Goal: Transaction & Acquisition: Obtain resource

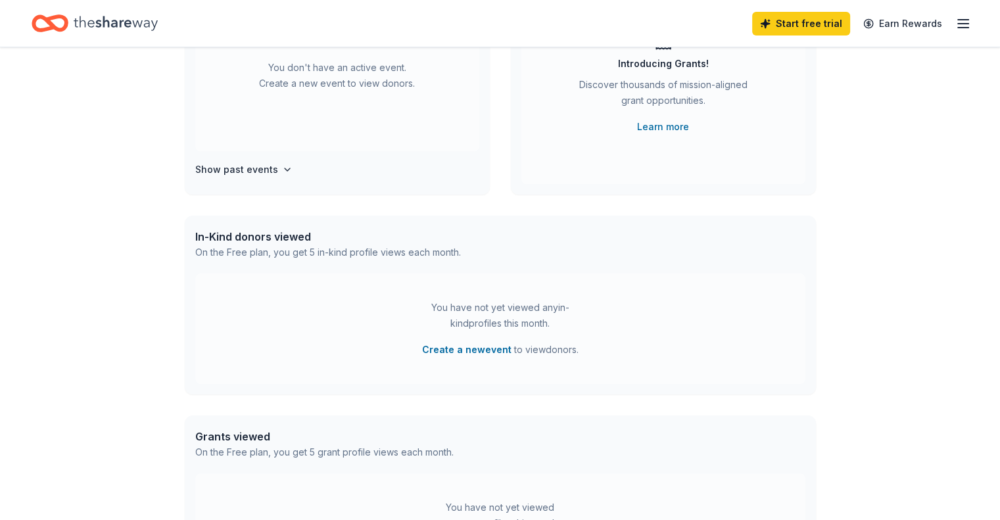
scroll to position [170, 0]
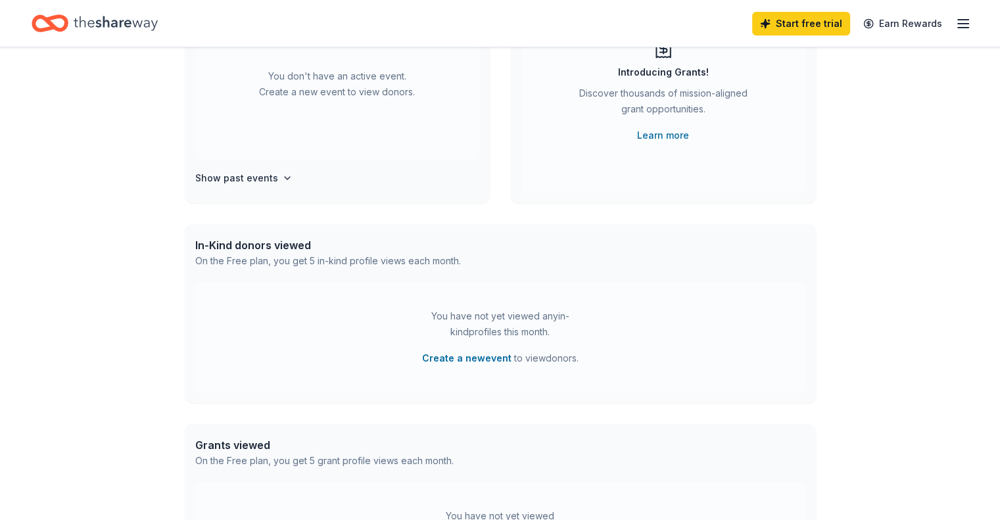
click at [955, 22] on icon "button" at bounding box center [963, 24] width 16 height 16
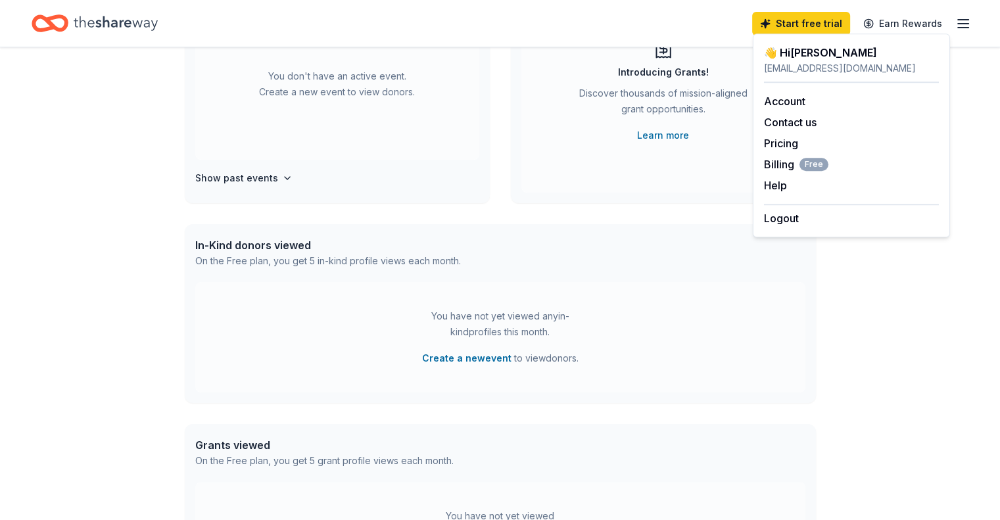
click at [671, 231] on div "In-Kind donors viewed On the Free plan, you get 5 in-kind profile views each mo…" at bounding box center [500, 253] width 631 height 58
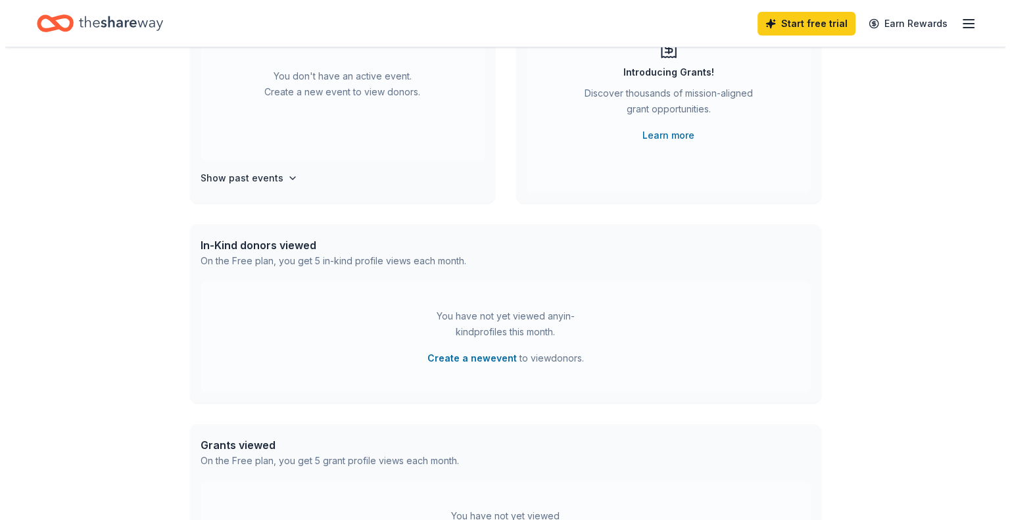
scroll to position [0, 0]
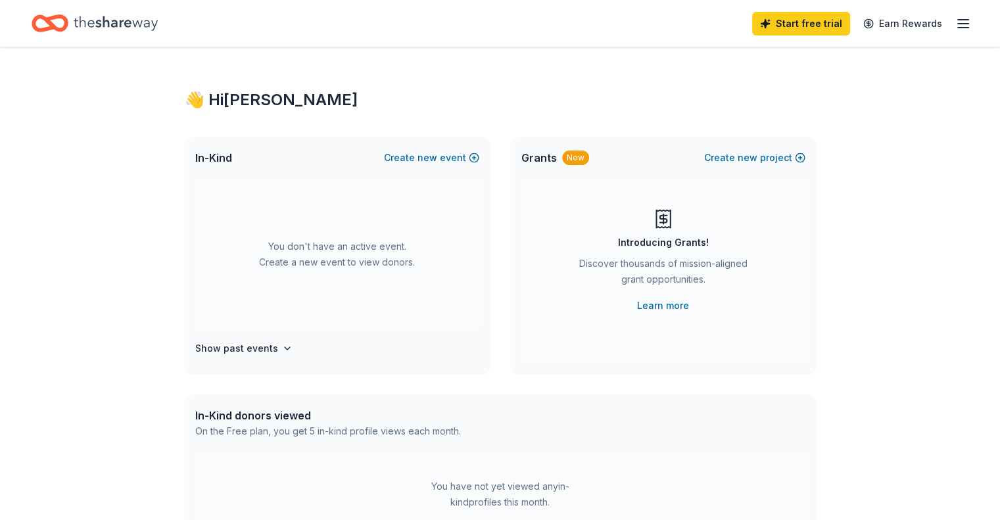
click at [569, 155] on div "New" at bounding box center [575, 158] width 27 height 14
click at [663, 146] on div "Grants New Create new project" at bounding box center [663, 158] width 305 height 42
click at [564, 155] on div "New" at bounding box center [575, 158] width 27 height 14
click at [958, 24] on line "button" at bounding box center [963, 24] width 11 height 0
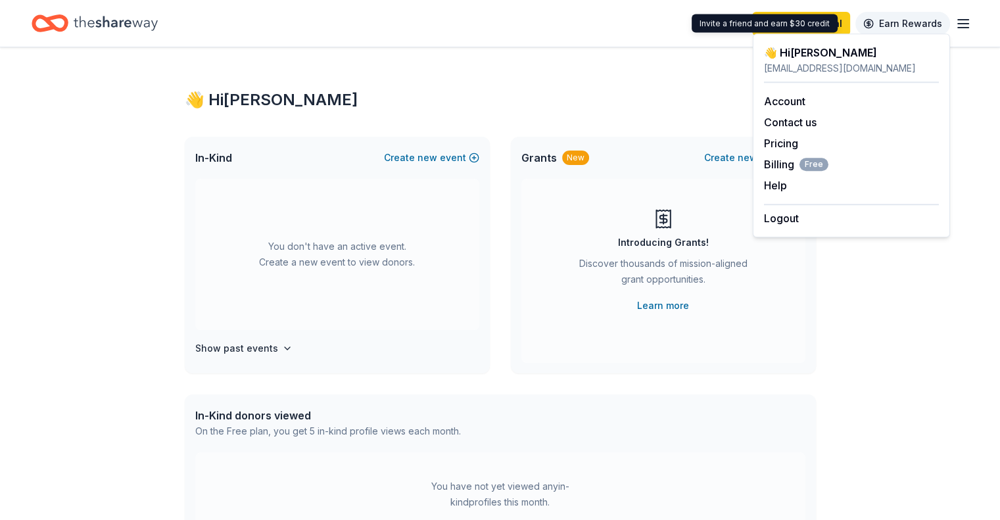
click at [882, 24] on link "Earn Rewards" at bounding box center [903, 24] width 95 height 24
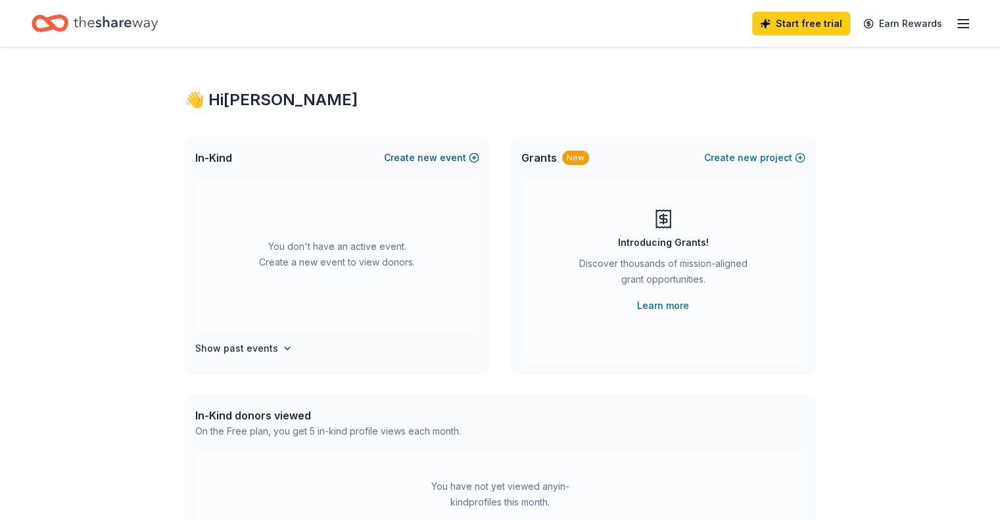
click at [443, 156] on button "Create new event" at bounding box center [431, 158] width 95 height 16
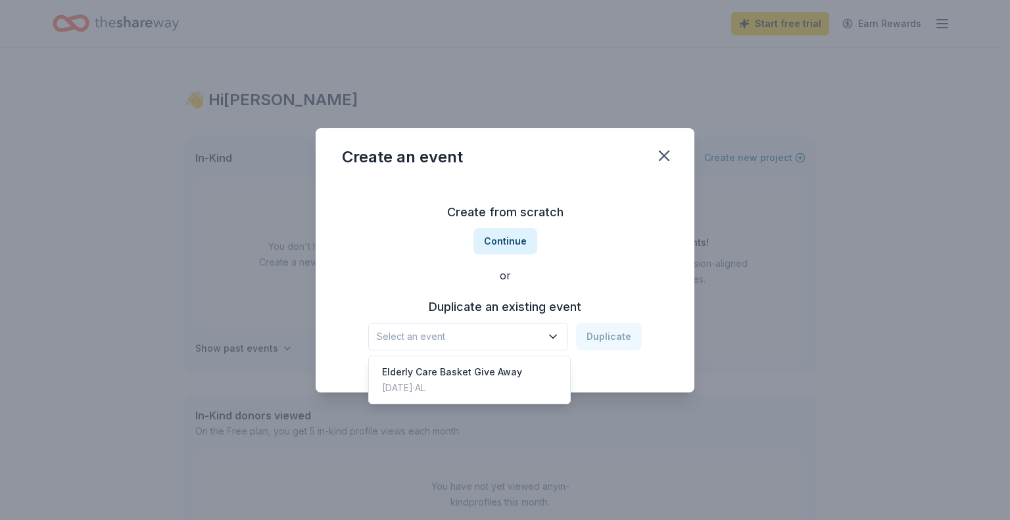
click at [558, 339] on icon "button" at bounding box center [552, 336] width 13 height 13
click at [508, 372] on div "Elderly Care Basket Give Away" at bounding box center [452, 372] width 140 height 16
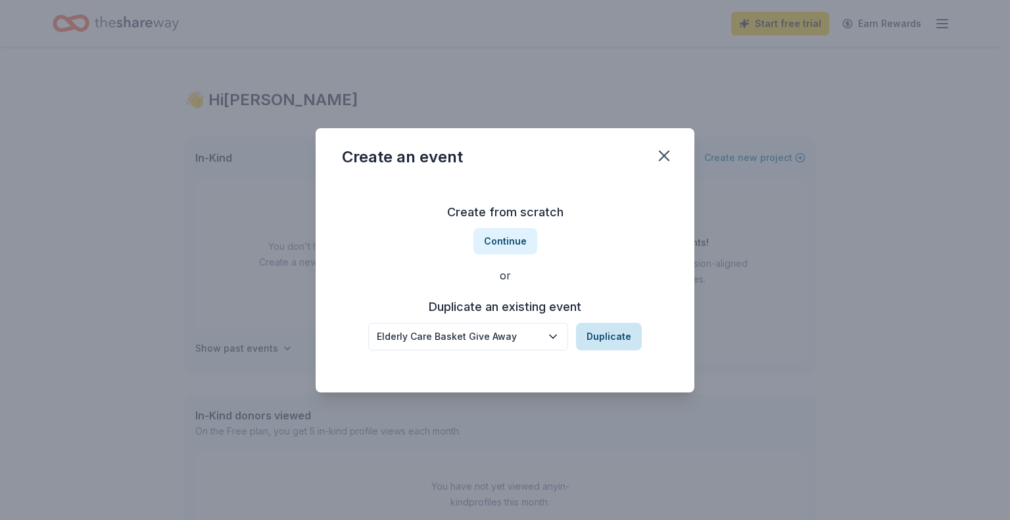
click at [606, 339] on button "Duplicate" at bounding box center [609, 337] width 66 height 28
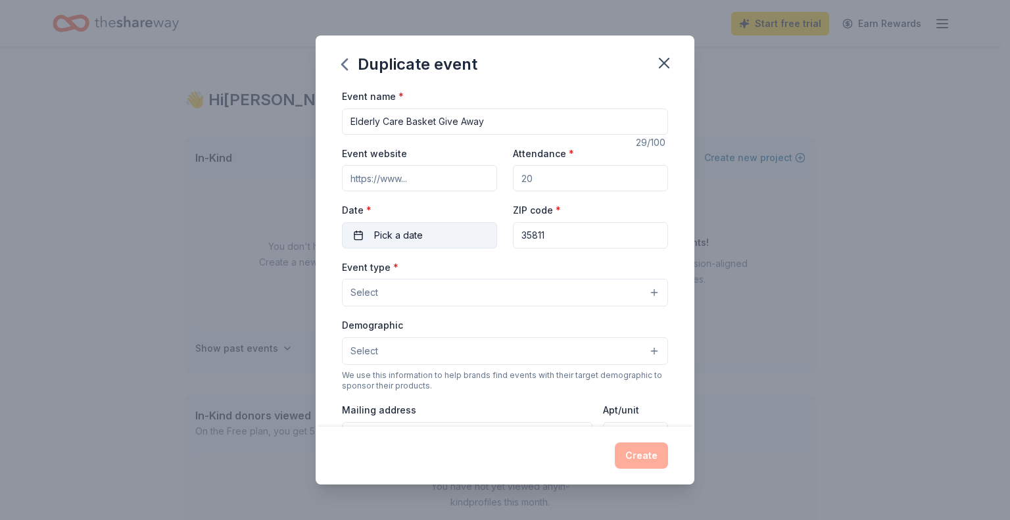
click at [439, 236] on button "Pick a date" at bounding box center [419, 235] width 155 height 26
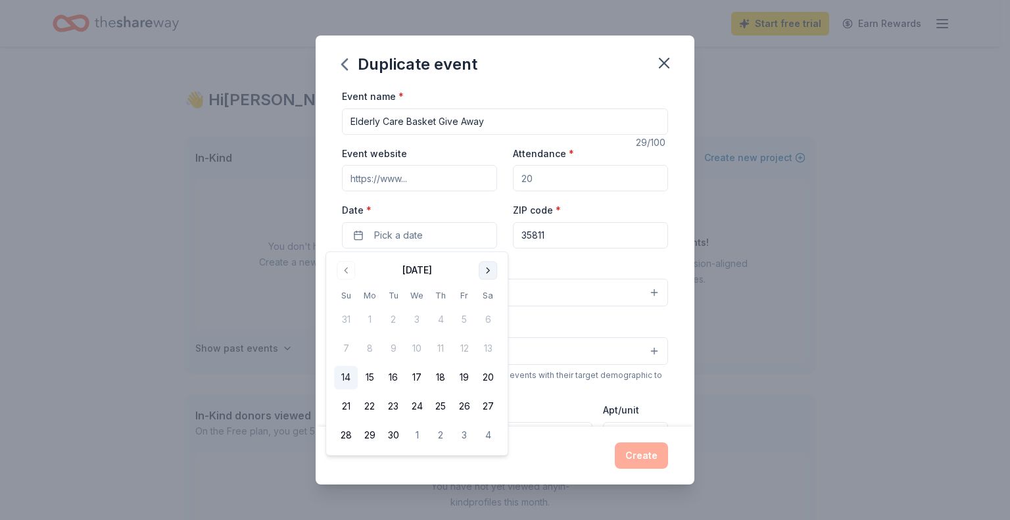
click at [481, 268] on button "Go to next month" at bounding box center [488, 270] width 18 height 18
click at [349, 354] on button "5" at bounding box center [346, 349] width 24 height 24
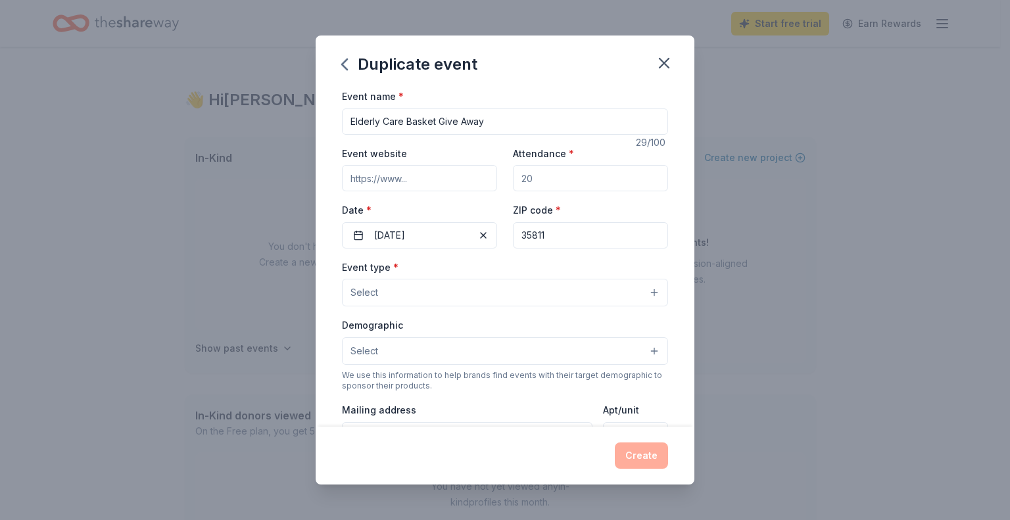
click at [567, 182] on input "Attendance *" at bounding box center [590, 178] width 155 height 26
type input "50"
click at [639, 294] on button "Select" at bounding box center [505, 293] width 326 height 28
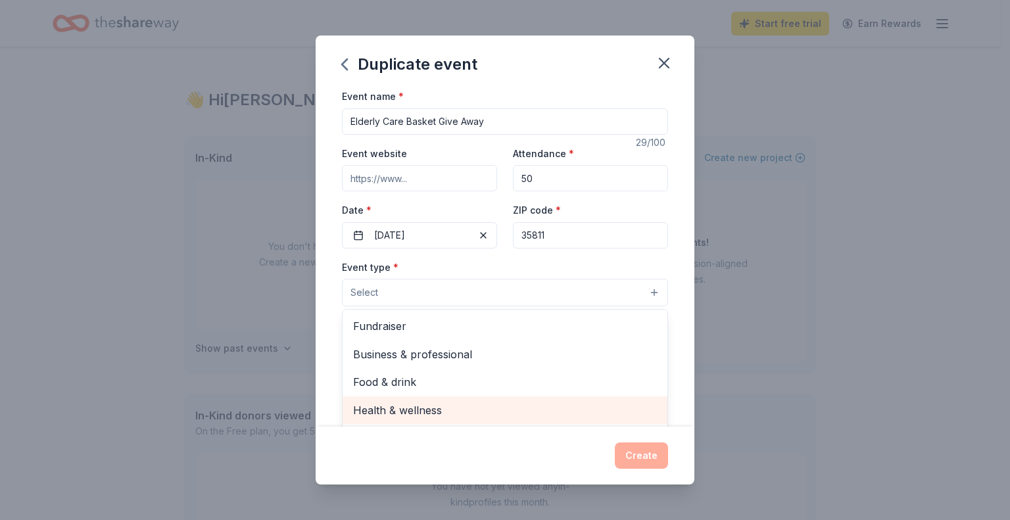
click at [473, 411] on span "Health & wellness" at bounding box center [505, 410] width 304 height 17
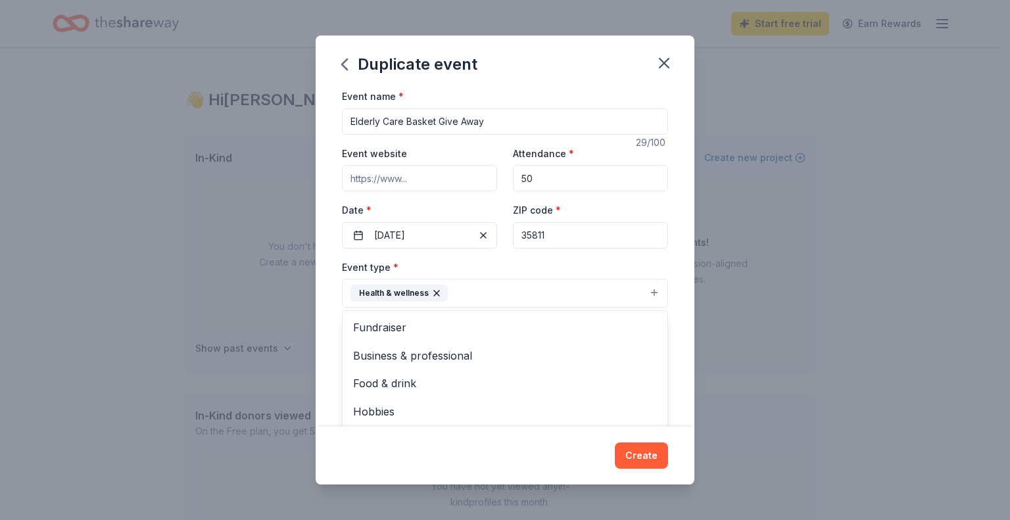
click at [683, 347] on div "Event name * Elderly Care Basket Give Away 29 /100 Event website Attendance * 5…" at bounding box center [505, 257] width 379 height 339
click at [646, 358] on button "Select" at bounding box center [505, 353] width 326 height 28
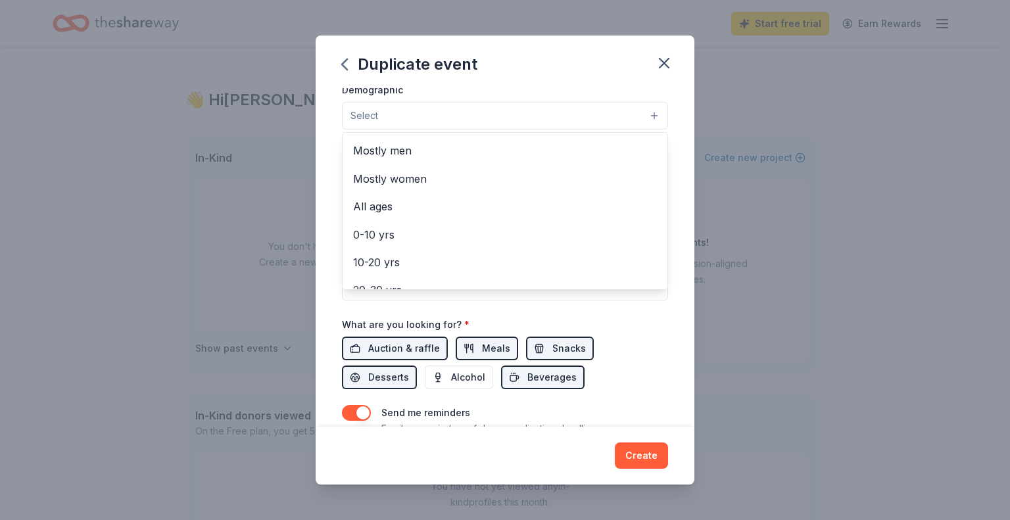
scroll to position [132, 0]
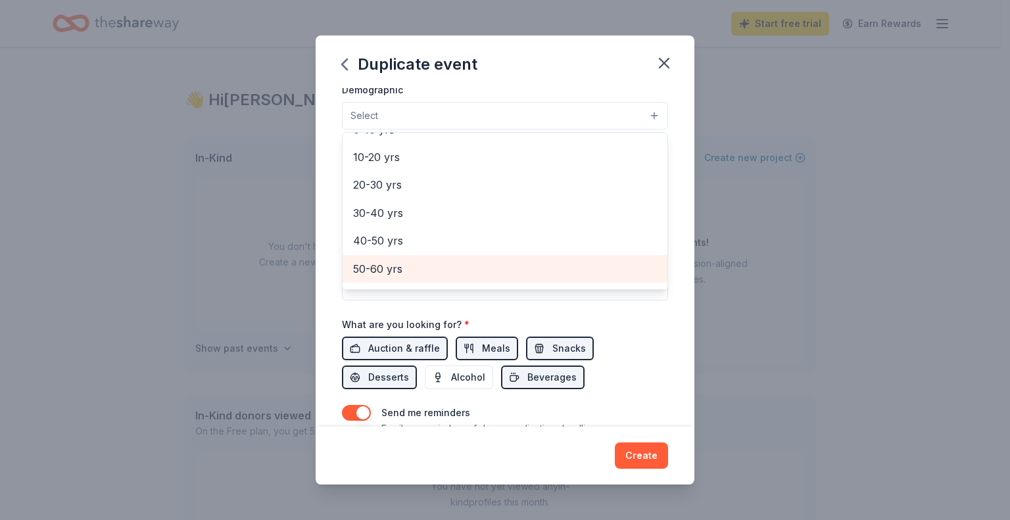
click at [398, 262] on span "50-60 yrs" at bounding box center [505, 268] width 304 height 17
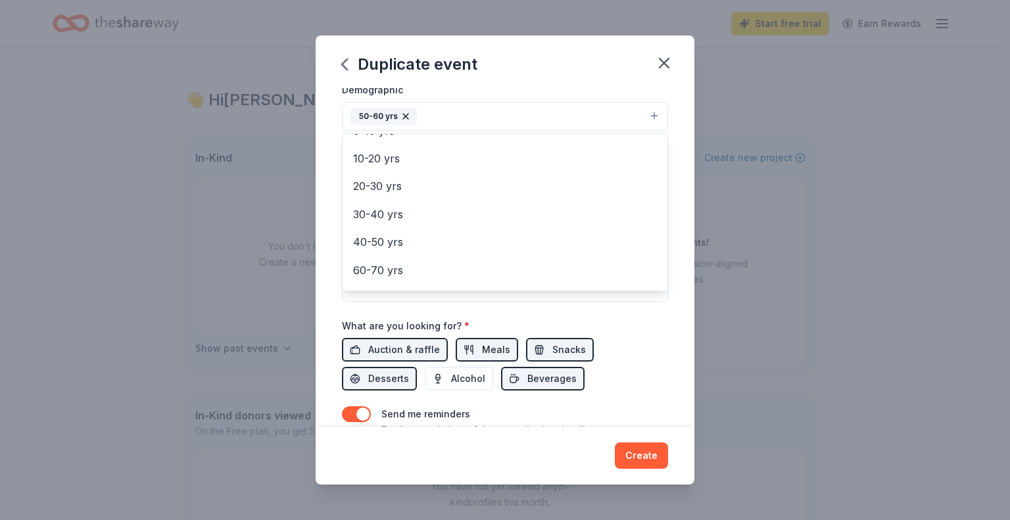
click at [395, 379] on div "Event name * Elderly Care Basket Give Away 29 /100 Event website Attendance * 5…" at bounding box center [505, 156] width 326 height 610
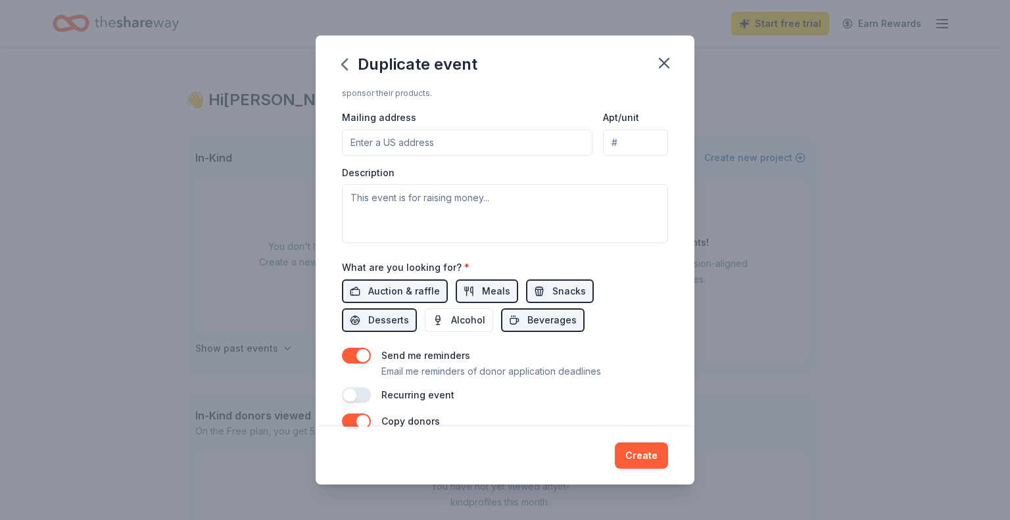
scroll to position [190, 0]
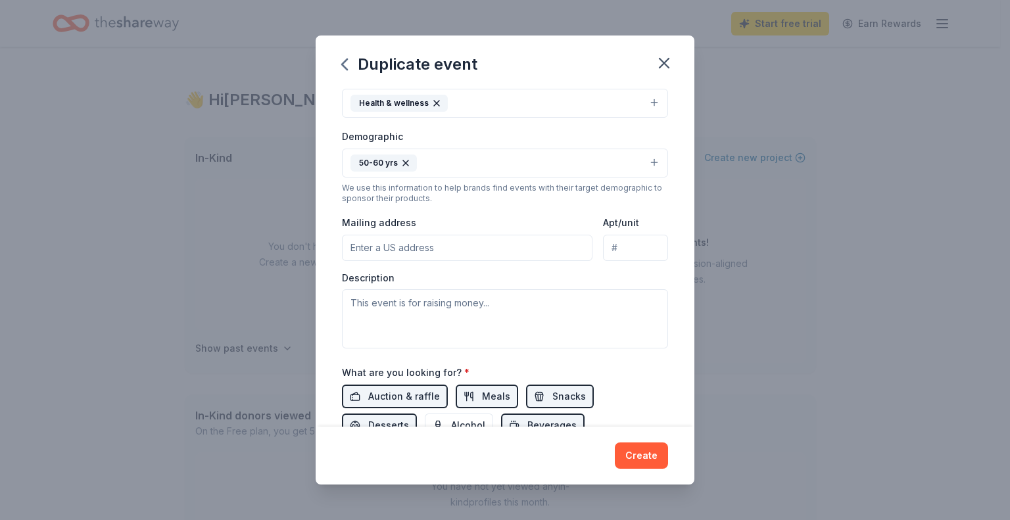
click at [697, 102] on div "Duplicate event Event name * Elderly Care Basket Give Away 29 /100 Event websit…" at bounding box center [505, 260] width 1010 height 520
click at [388, 302] on textarea at bounding box center [505, 318] width 326 height 59
click at [384, 251] on input "Mailing address" at bounding box center [467, 248] width 251 height 26
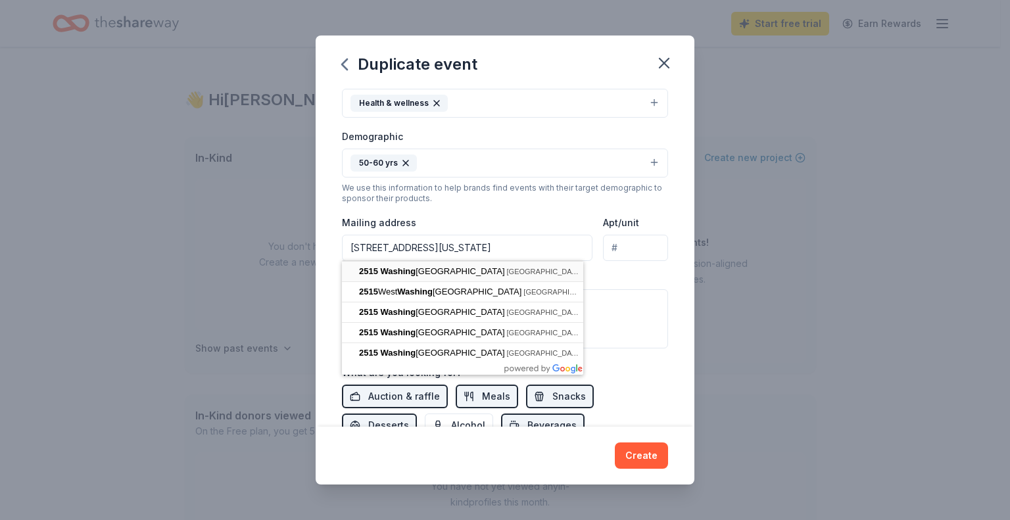
type input "[STREET_ADDRESS][US_STATE]"
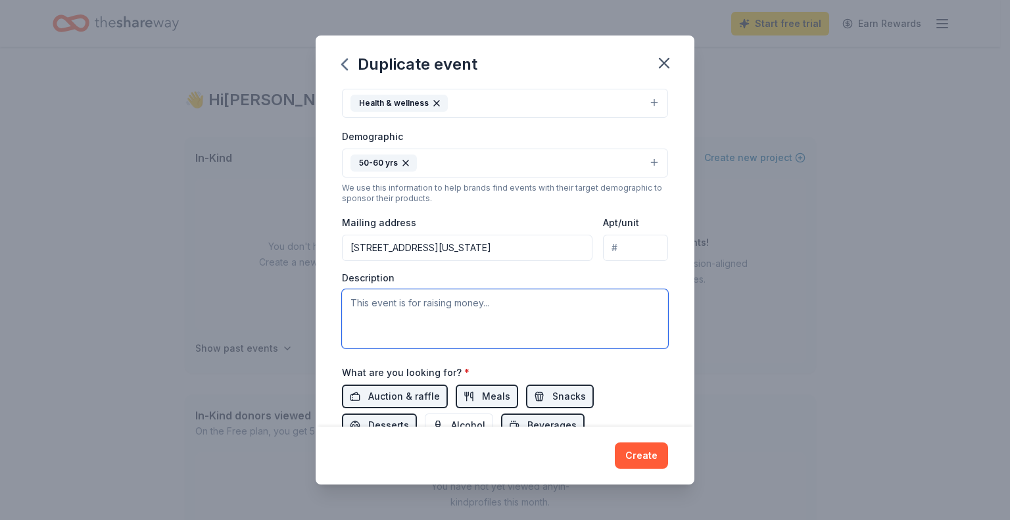
click at [456, 310] on textarea at bounding box center [505, 318] width 326 height 59
click at [645, 164] on button "50-60 yrs" at bounding box center [505, 163] width 326 height 29
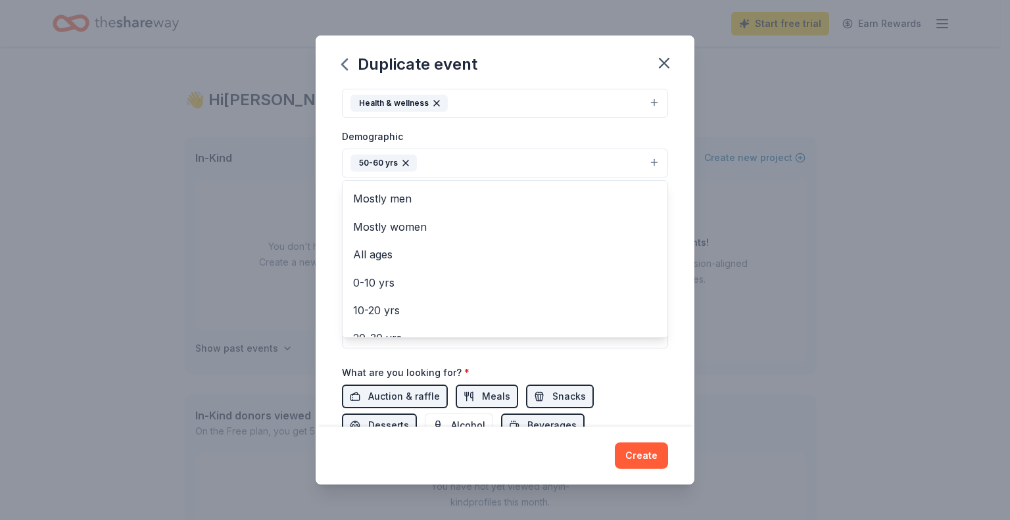
scroll to position [96, 0]
click at [655, 339] on div "Event type * Health & wellness Demographic 50-60 yrs All genders Mostly men Mos…" at bounding box center [505, 208] width 326 height 279
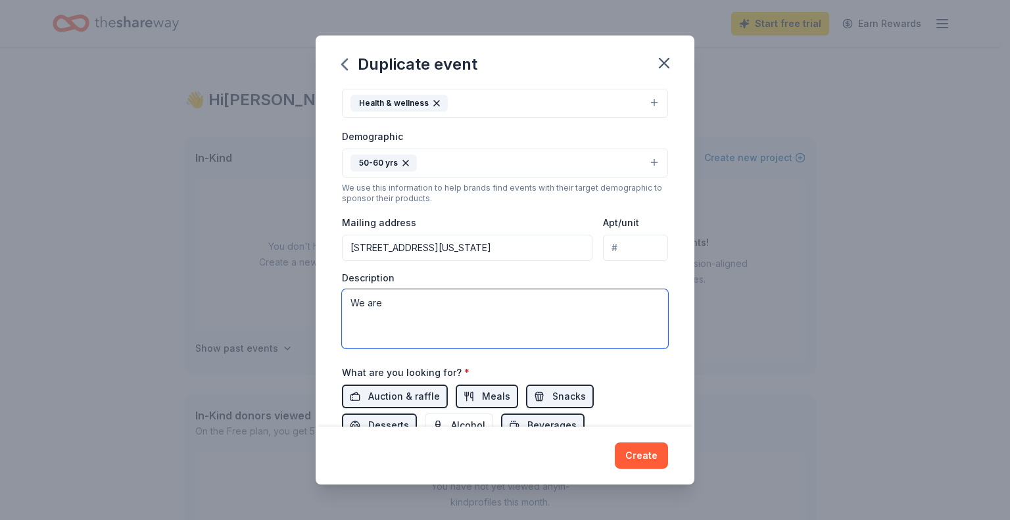
click at [655, 339] on textarea "We are" at bounding box center [505, 318] width 326 height 59
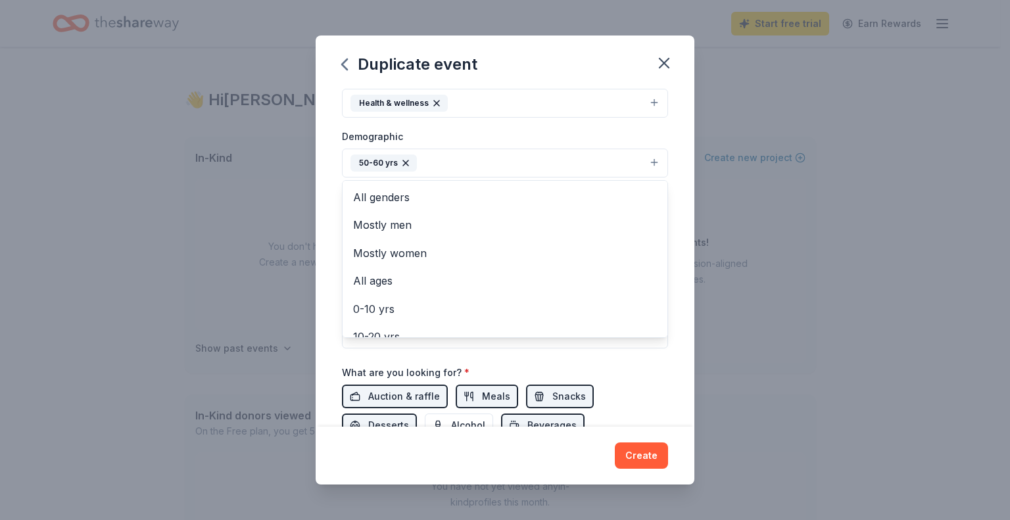
click at [644, 162] on button "50-60 yrs" at bounding box center [505, 163] width 326 height 29
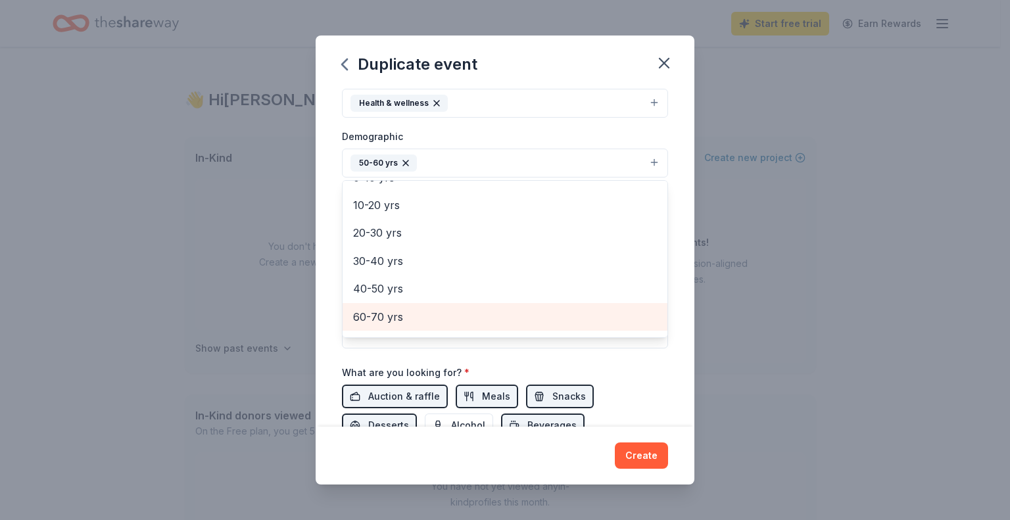
click at [508, 322] on span "60-70 yrs" at bounding box center [505, 316] width 304 height 17
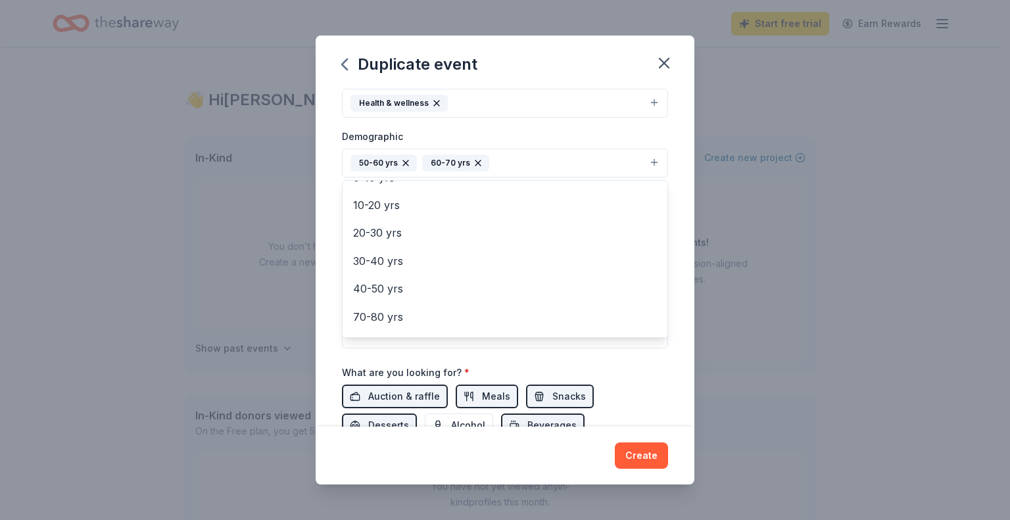
click at [644, 379] on div "Event name * Elderly Care Basket Give Away 29 /100 Event website Attendance * 5…" at bounding box center [505, 203] width 326 height 610
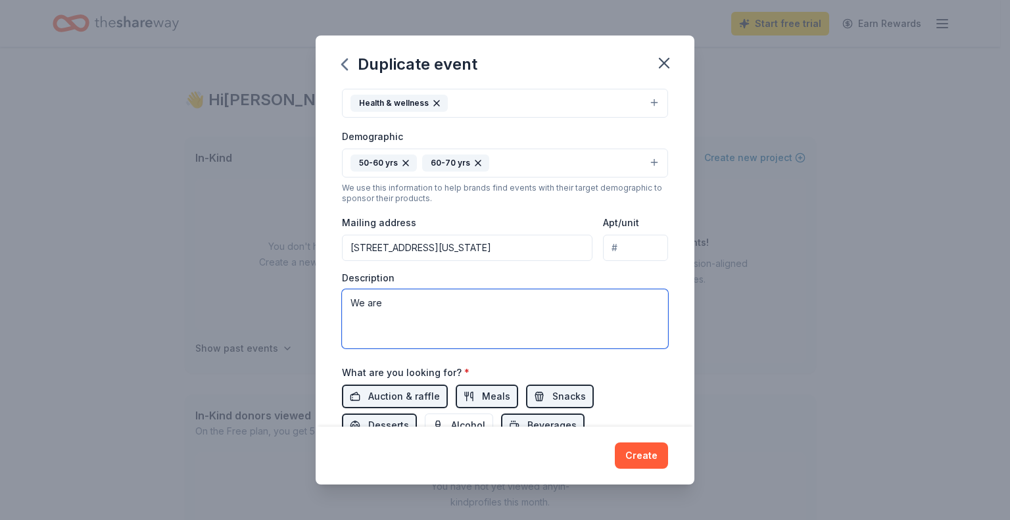
click at [410, 305] on textarea "We are" at bounding box center [505, 318] width 326 height 59
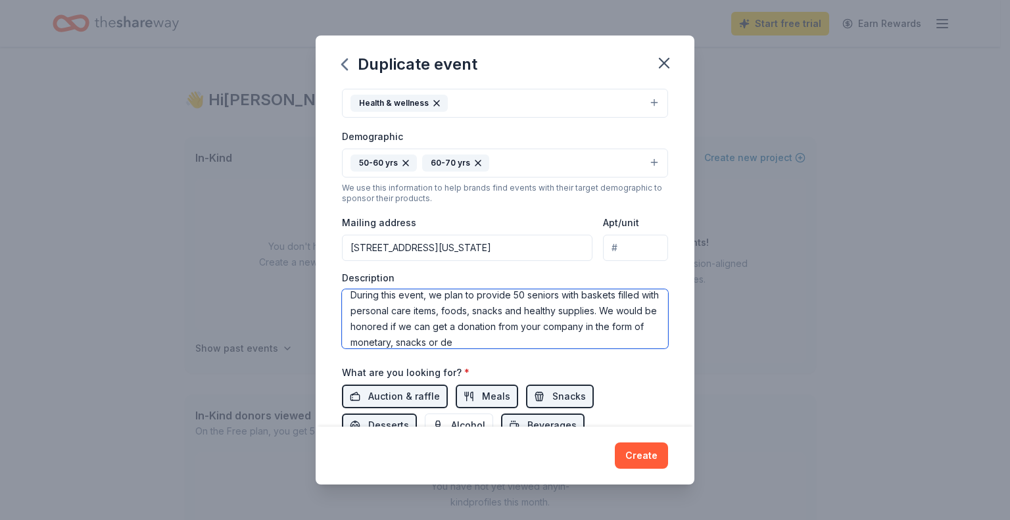
scroll to position [39, 0]
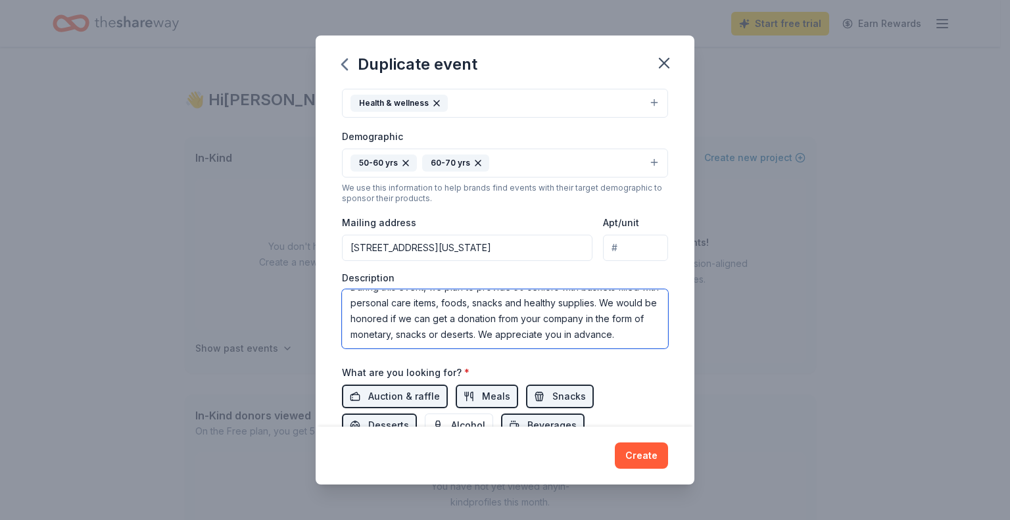
type textarea "We are hosting our 3rd annual Elderly Care Basket Giveaway [DATE]. During this …"
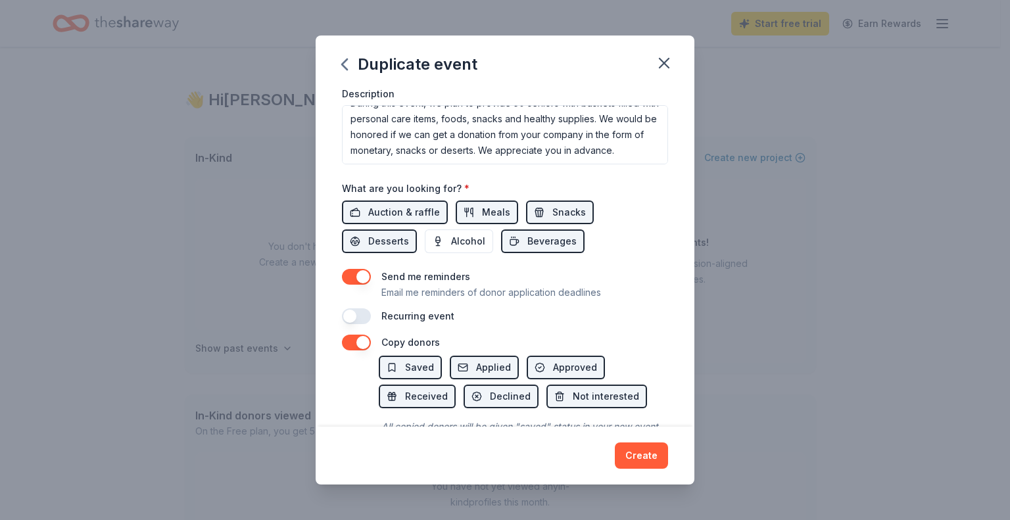
scroll to position [400, 0]
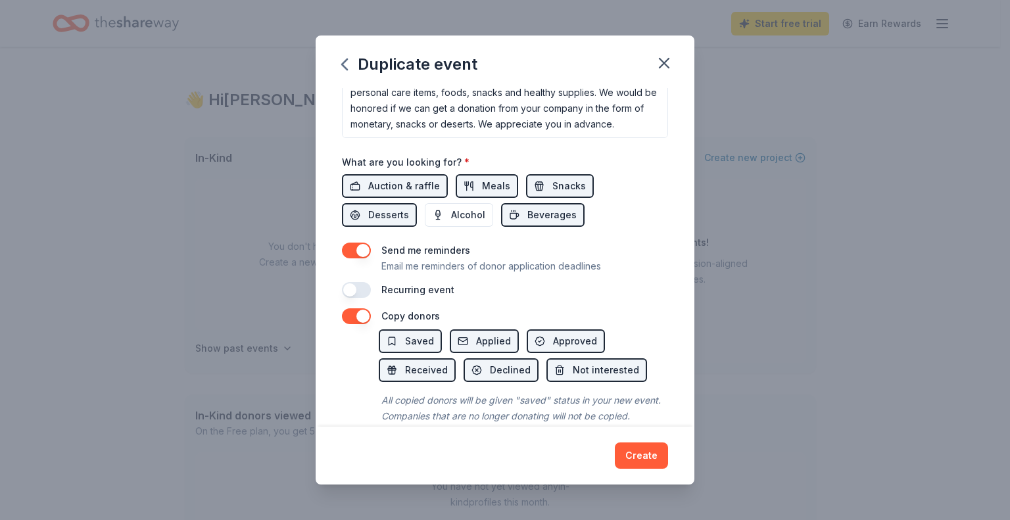
click at [353, 285] on button "button" at bounding box center [356, 290] width 29 height 16
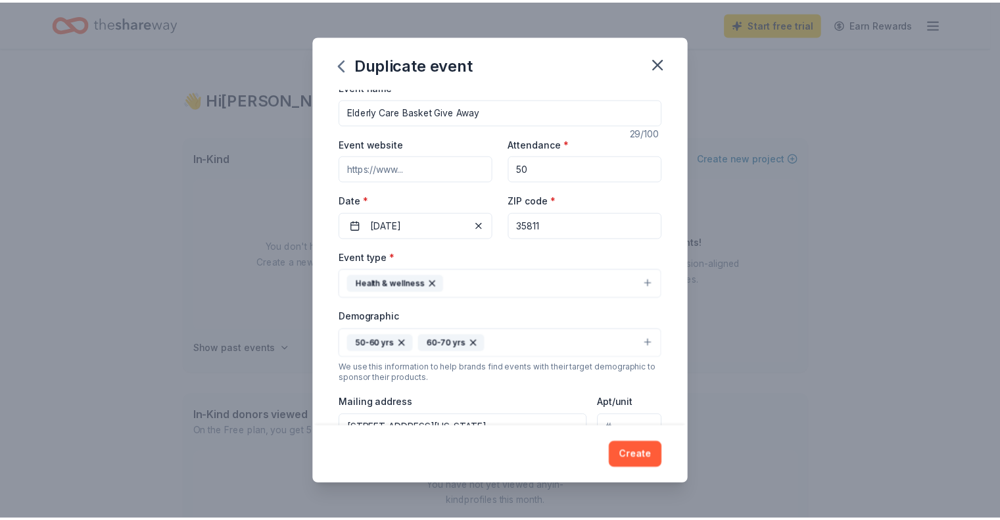
scroll to position [0, 0]
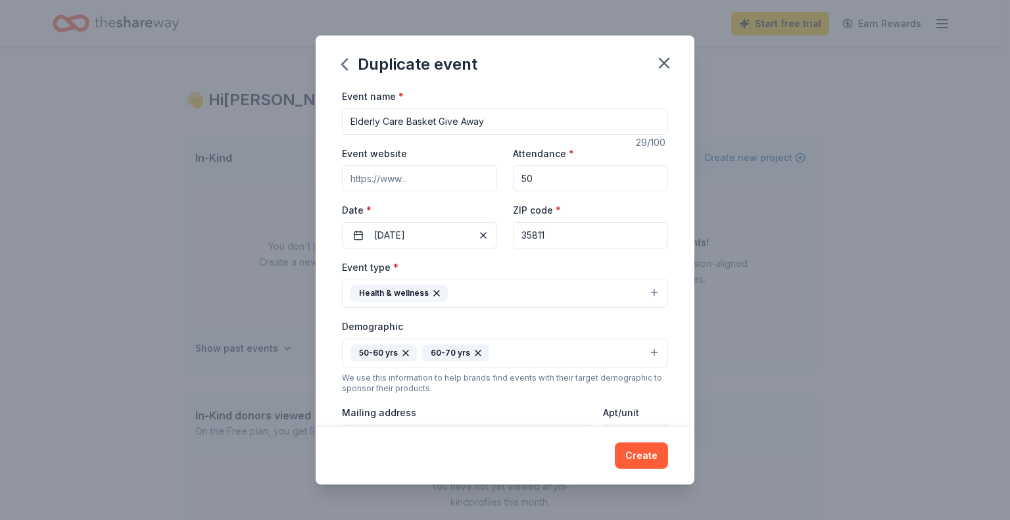
click at [431, 186] on input "Event website" at bounding box center [419, 178] width 155 height 26
click at [650, 454] on button "Create" at bounding box center [641, 456] width 53 height 26
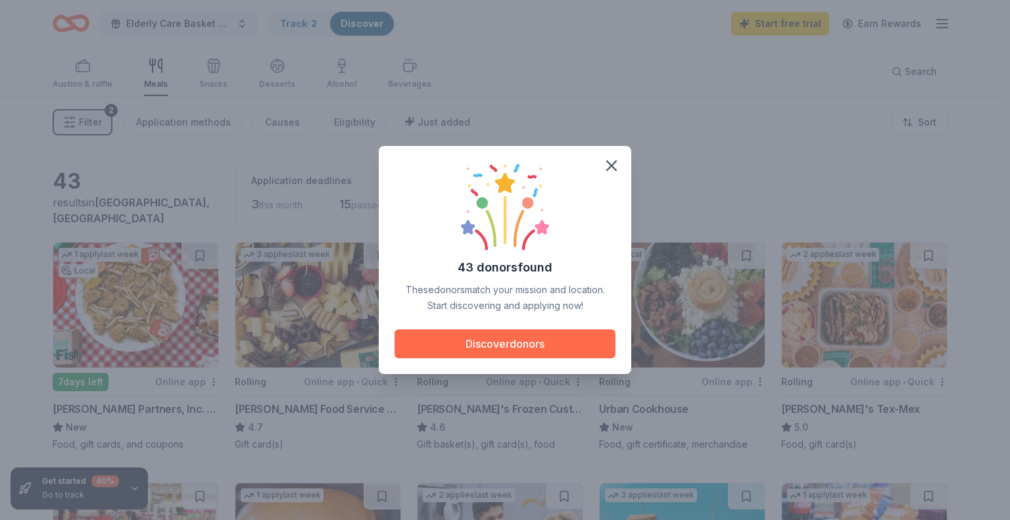
click at [518, 346] on button "Discover donors" at bounding box center [505, 343] width 221 height 29
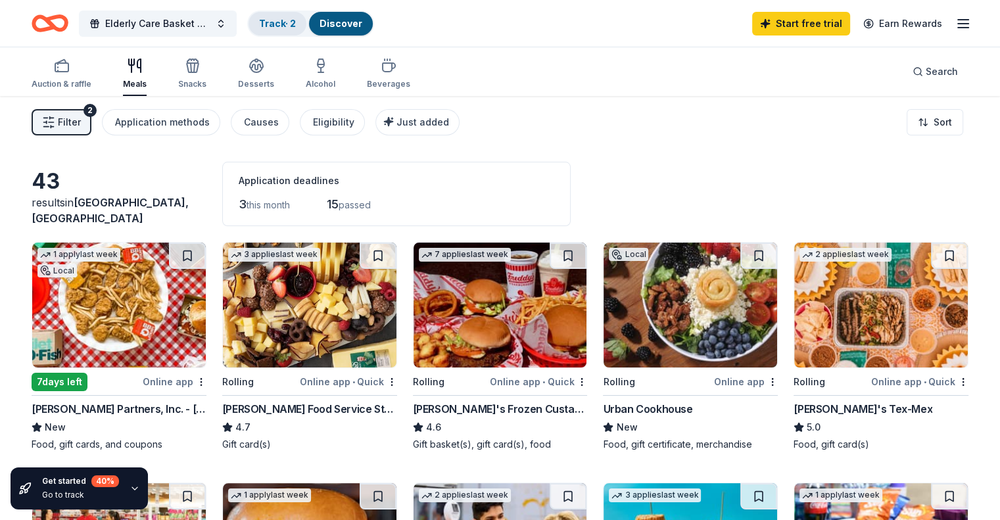
click at [296, 20] on link "Track · 2" at bounding box center [277, 23] width 37 height 11
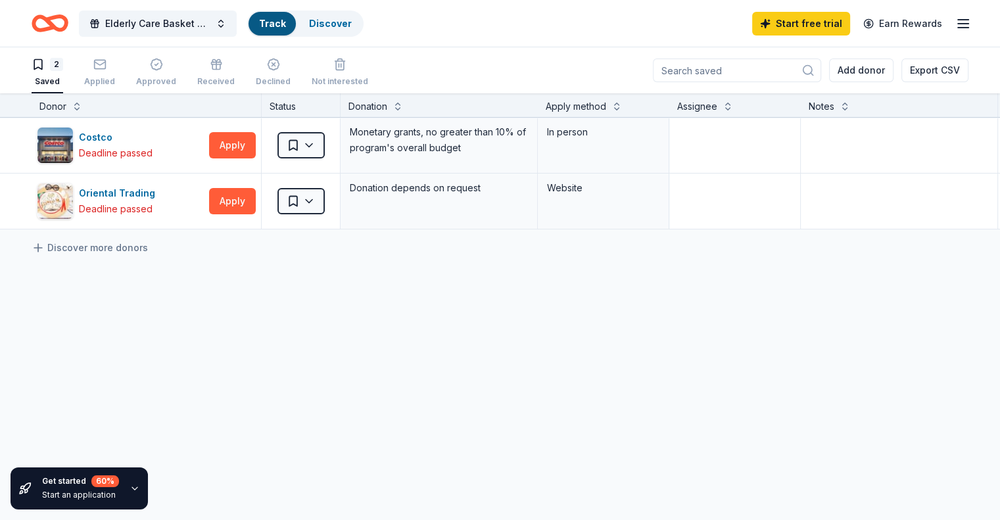
click at [296, 21] on div "Track" at bounding box center [272, 24] width 47 height 24
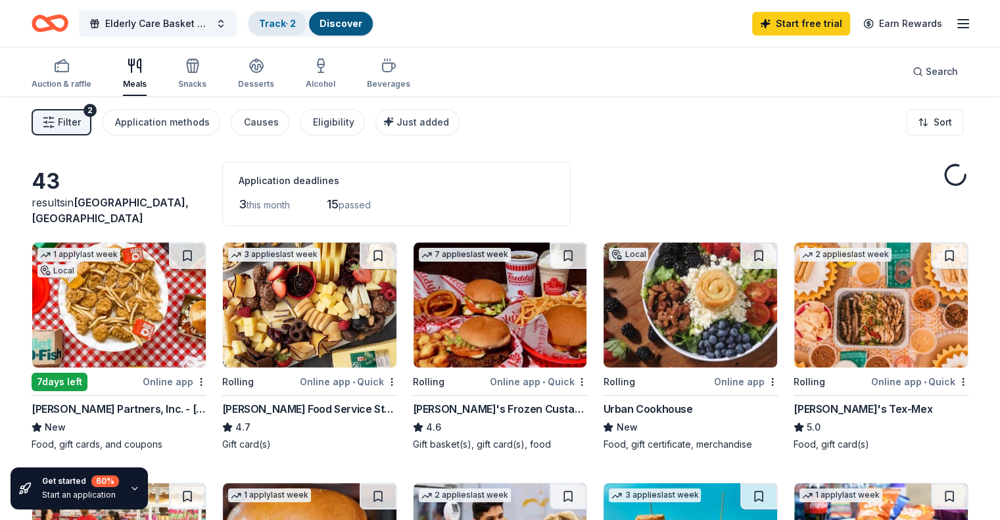
click at [296, 23] on link "Track · 2" at bounding box center [277, 23] width 37 height 11
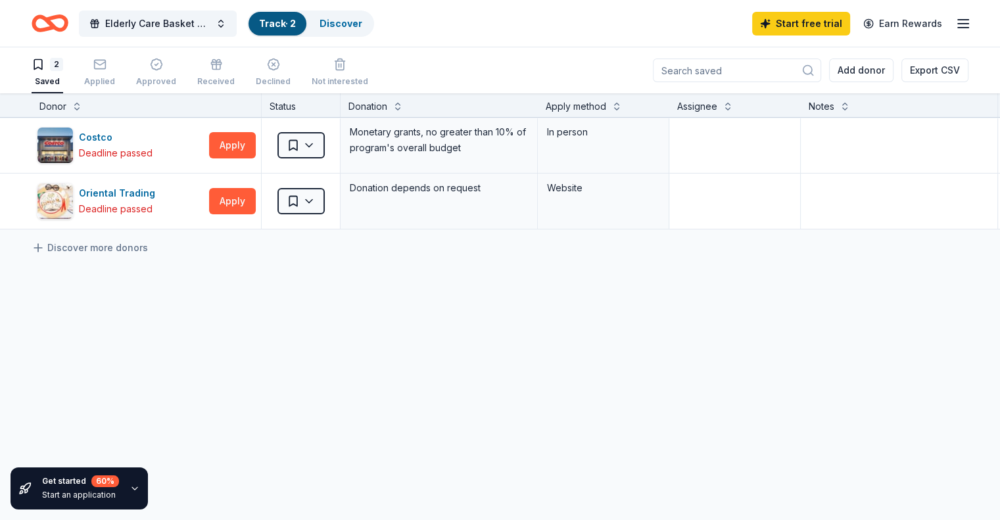
click at [135, 76] on div "2 Saved Applied Approved Received Declined Not interested" at bounding box center [200, 73] width 337 height 41
click at [176, 82] on div "Approved" at bounding box center [156, 81] width 40 height 11
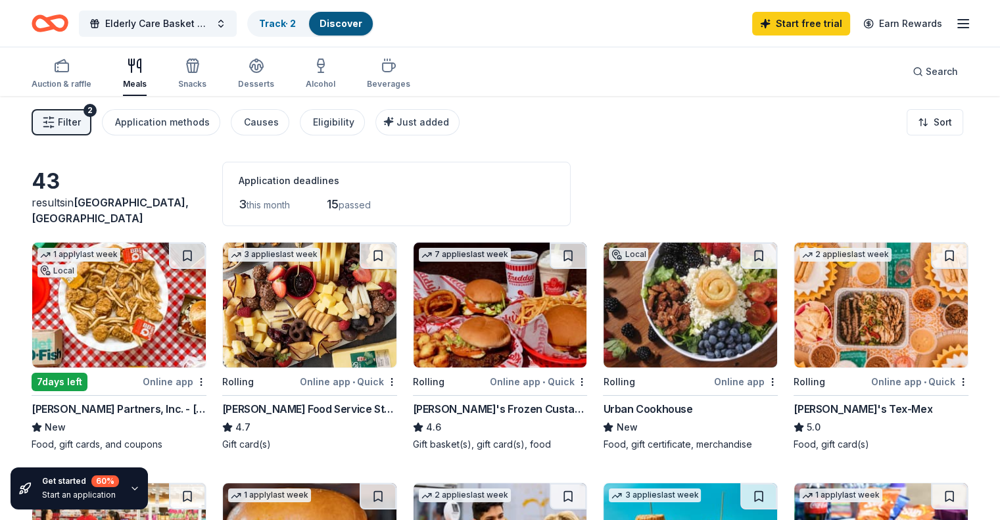
click at [117, 112] on div "Filter 2 Application methods Causes Eligibility Just added" at bounding box center [246, 122] width 428 height 26
click at [97, 110] on div "2" at bounding box center [90, 110] width 13 height 13
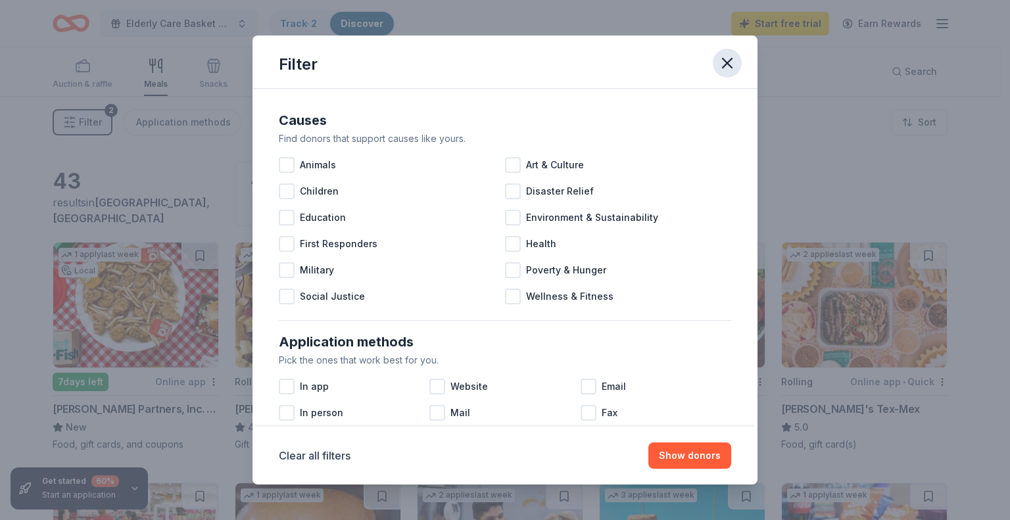
click at [727, 72] on button "button" at bounding box center [727, 63] width 29 height 29
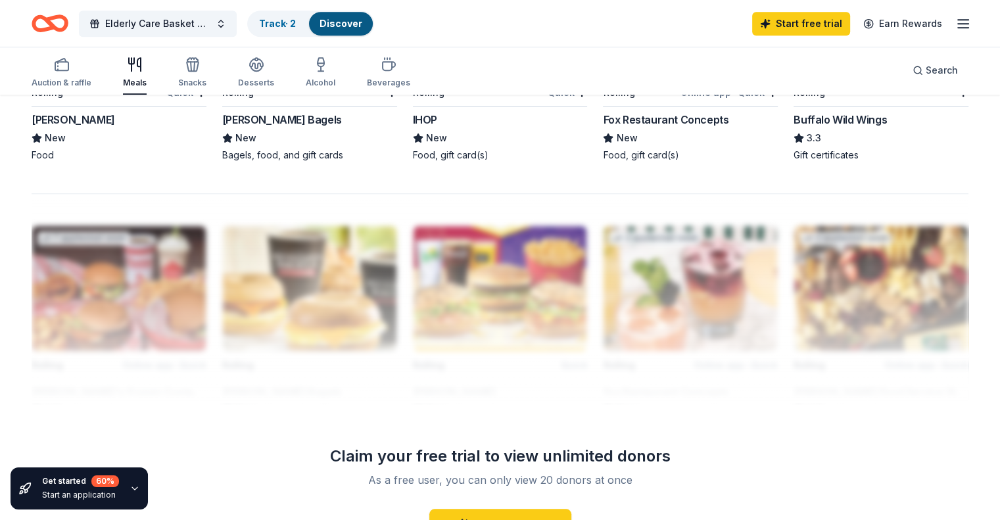
scroll to position [1051, 0]
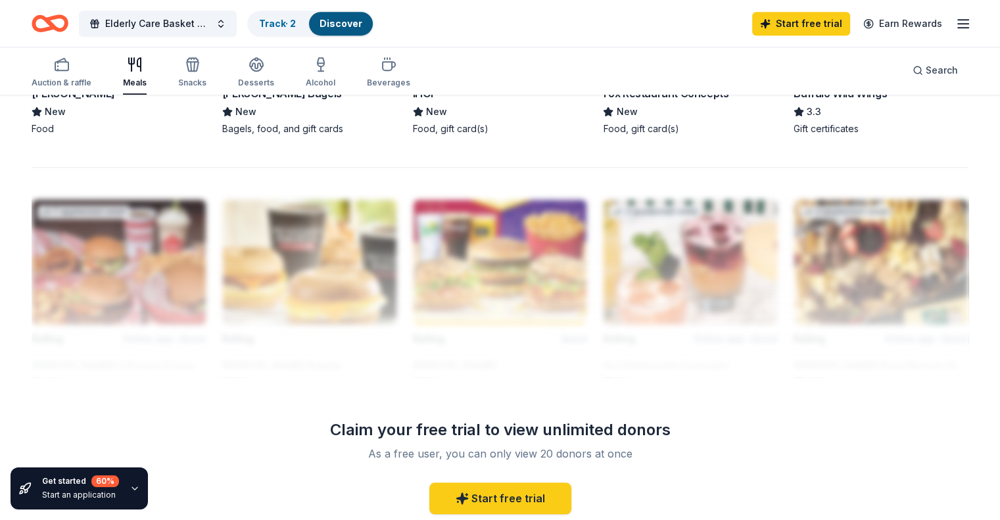
click at [78, 101] on div "[PERSON_NAME]" at bounding box center [74, 93] width 84 height 16
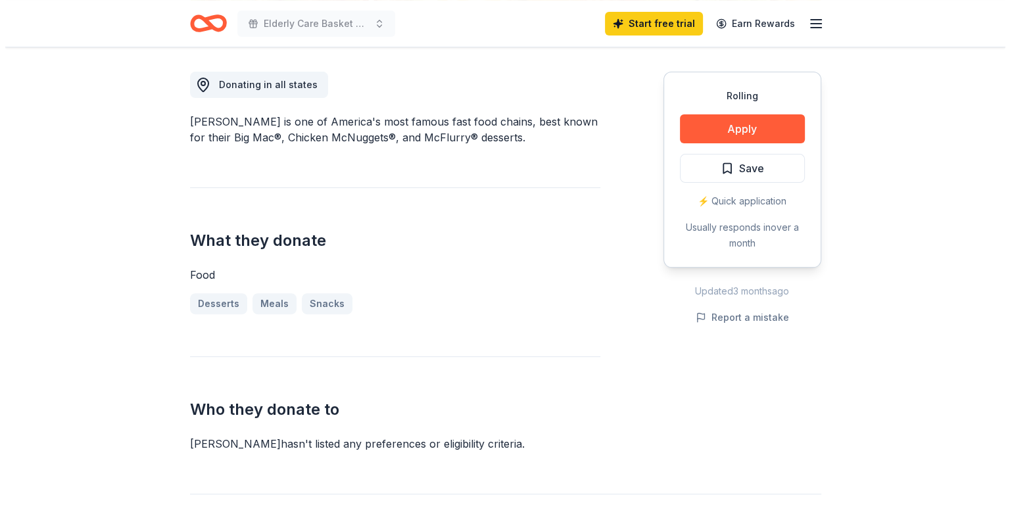
scroll to position [385, 0]
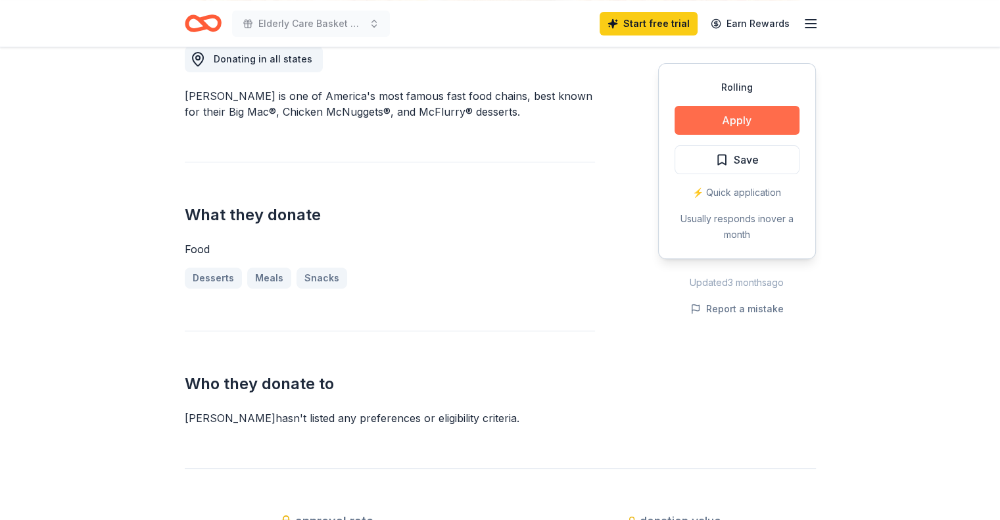
click at [755, 124] on button "Apply" at bounding box center [737, 120] width 125 height 29
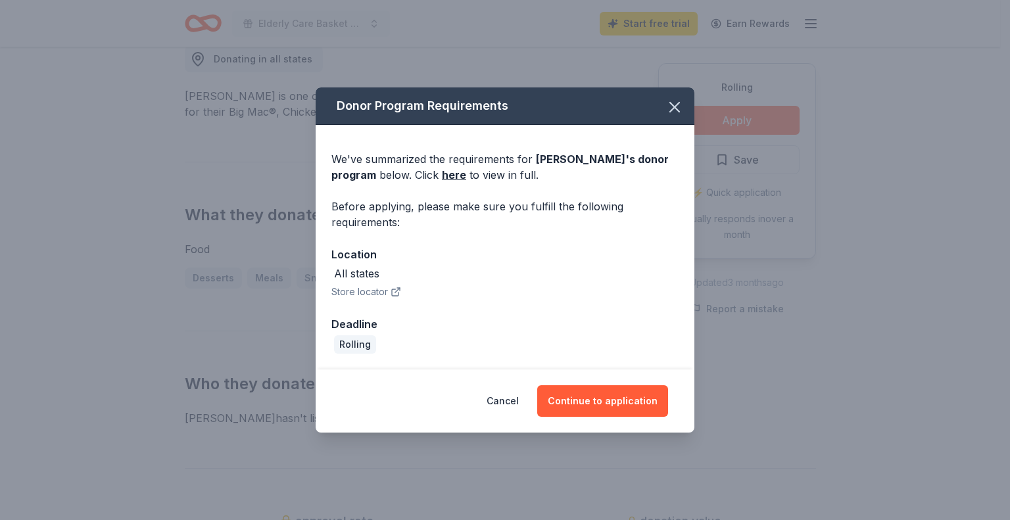
click at [755, 124] on div "Donor Program Requirements We've summarized the requirements for McDonald's 's …" at bounding box center [505, 260] width 1010 height 520
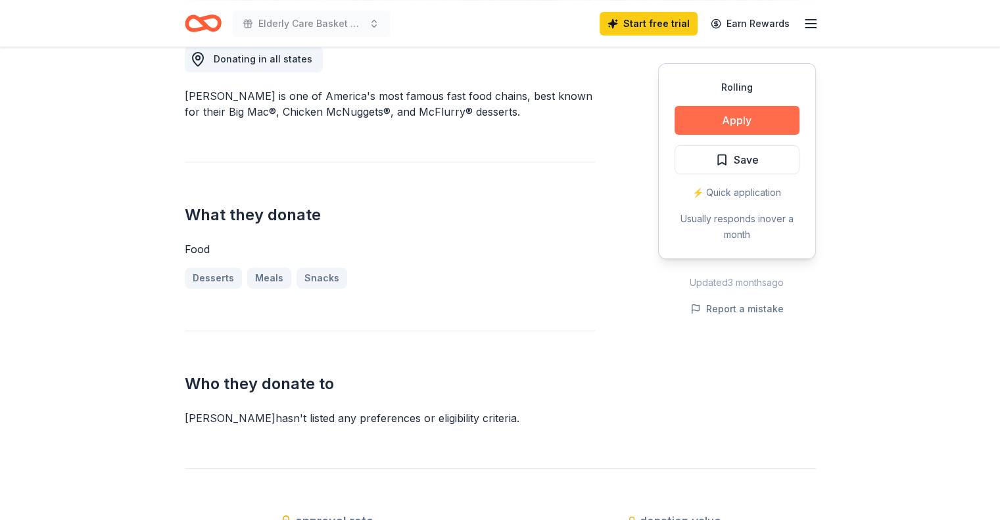
click at [755, 124] on button "Apply" at bounding box center [737, 120] width 125 height 29
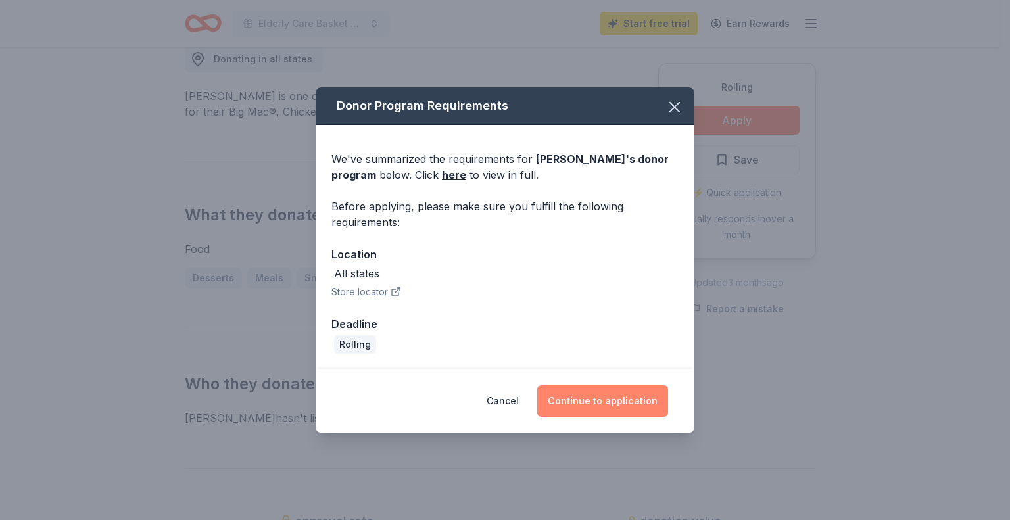
click at [610, 412] on button "Continue to application" at bounding box center [602, 401] width 131 height 32
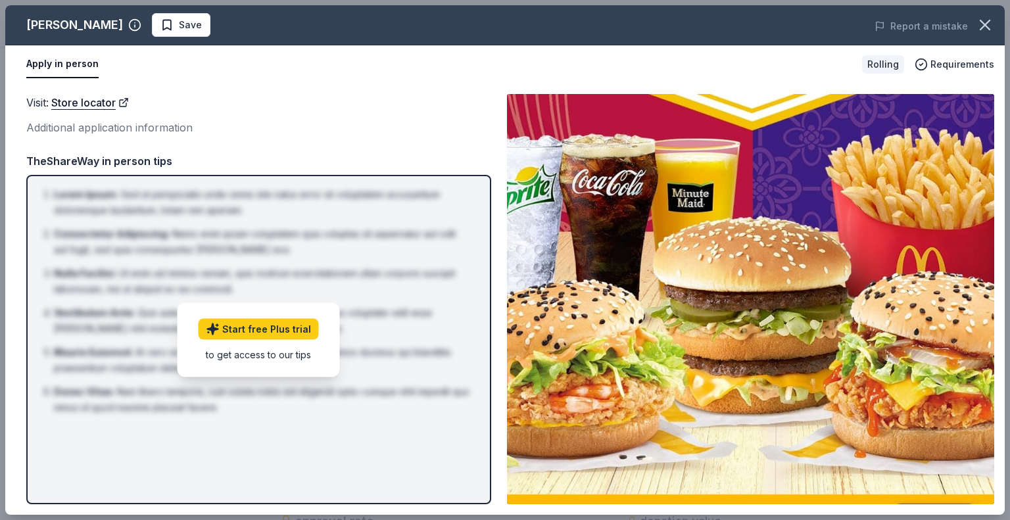
drag, startPoint x: 1003, startPoint y: 221, endPoint x: 982, endPoint y: 351, distance: 131.9
click at [982, 351] on div "Visit : Store locator Additional application information Visit : Store locator …" at bounding box center [505, 299] width 1000 height 431
click at [265, 341] on div "Start free Plus trial to get access to our tips" at bounding box center [259, 339] width 162 height 74
click at [400, 464] on div "Lorem Ipsum : Sed ut perspiciatis unde omnis iste natus error sit voluptatem ac…" at bounding box center [258, 339] width 465 height 329
click at [268, 354] on div "to get access to our tips" at bounding box center [259, 354] width 120 height 14
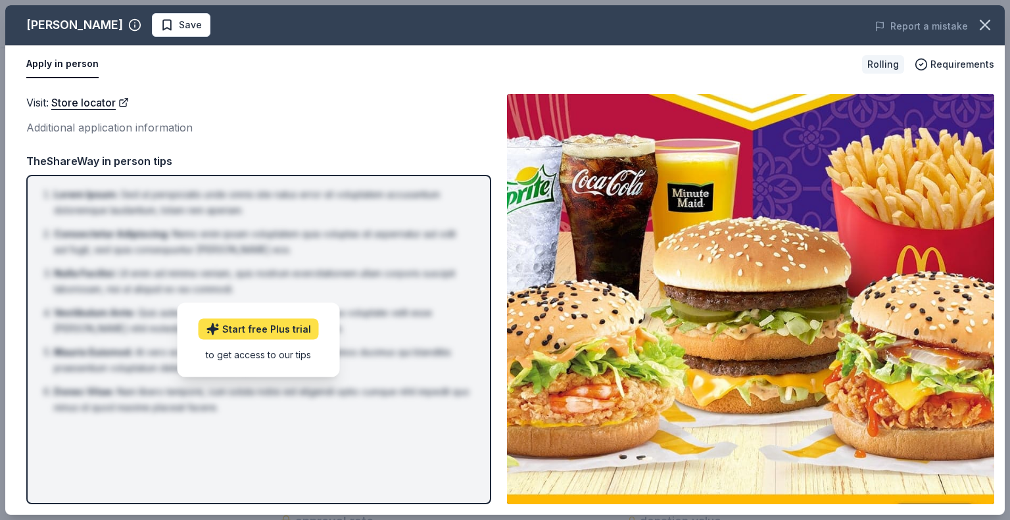
click at [262, 326] on link "Start free Plus trial" at bounding box center [259, 328] width 120 height 21
click at [127, 99] on link "Store locator" at bounding box center [90, 102] width 78 height 17
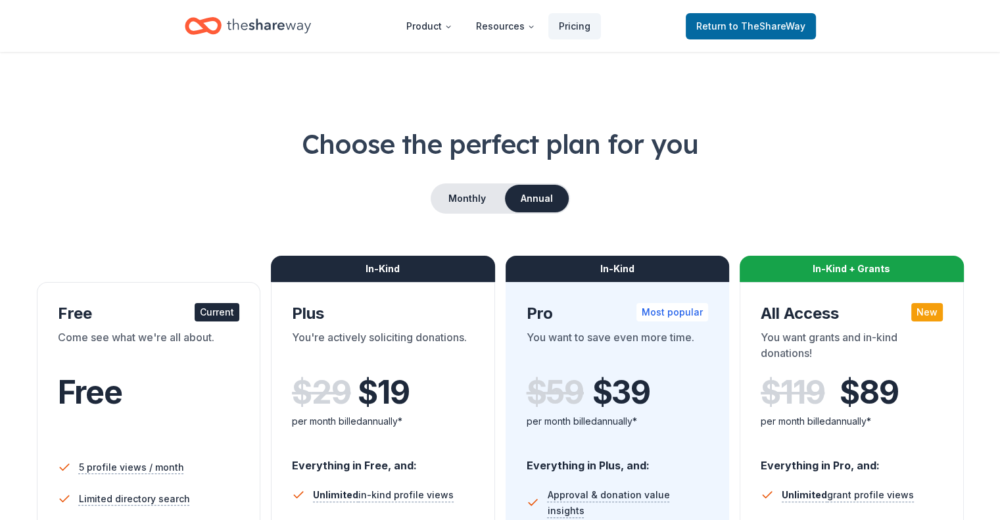
click at [236, 315] on div "Current" at bounding box center [217, 312] width 45 height 18
click at [201, 443] on div "Free" at bounding box center [149, 410] width 182 height 72
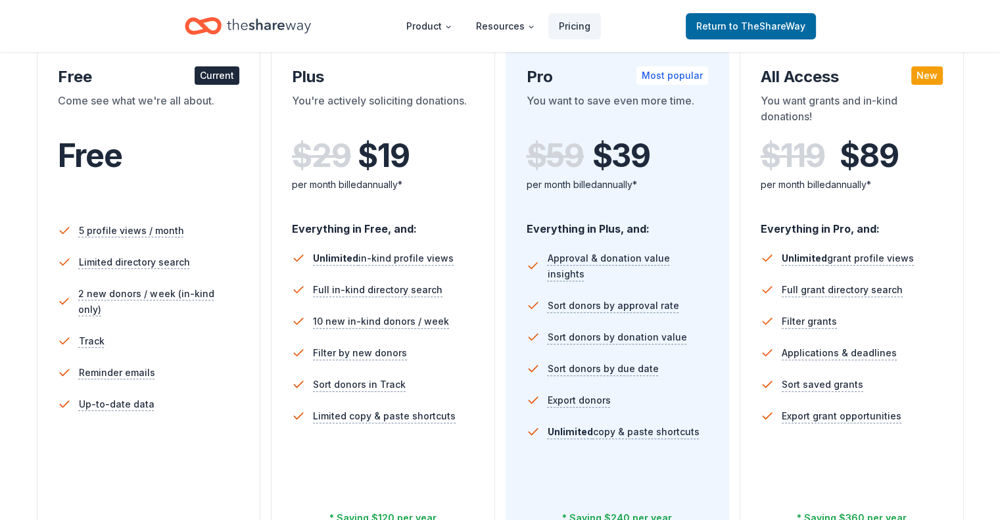
scroll to position [421, 0]
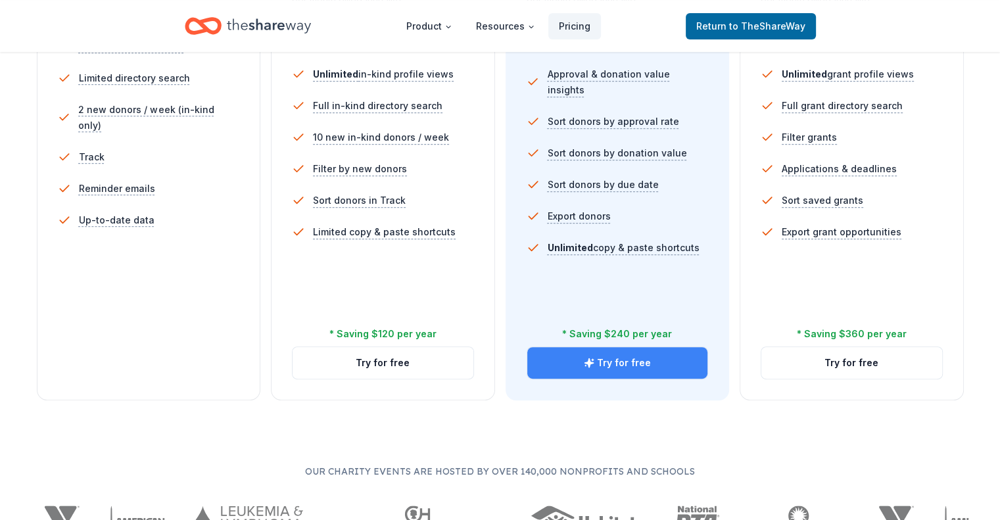
click at [623, 347] on button "Try for free" at bounding box center [617, 363] width 181 height 32
